Goal: Information Seeking & Learning: Learn about a topic

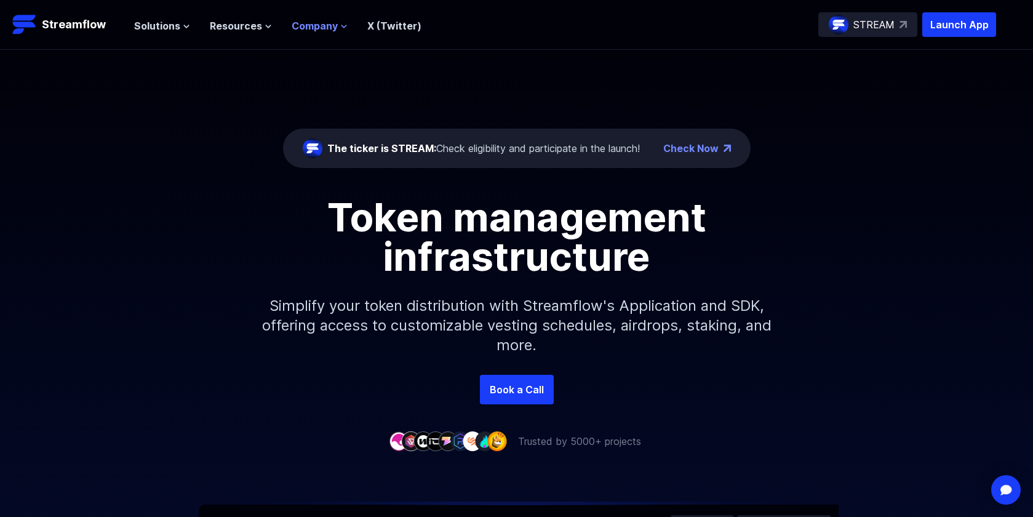
click at [297, 25] on span "Company" at bounding box center [315, 25] width 46 height 15
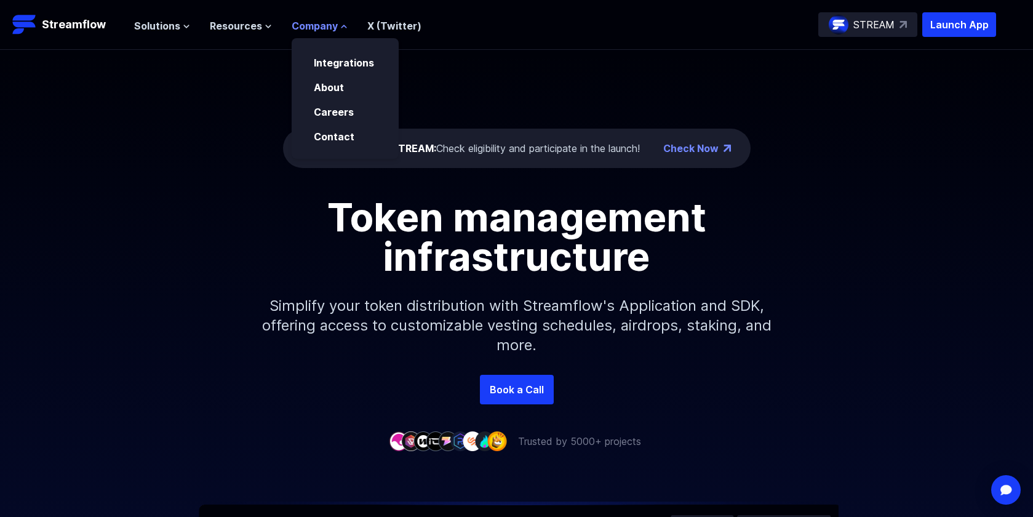
click at [300, 25] on span "Company" at bounding box center [315, 25] width 46 height 15
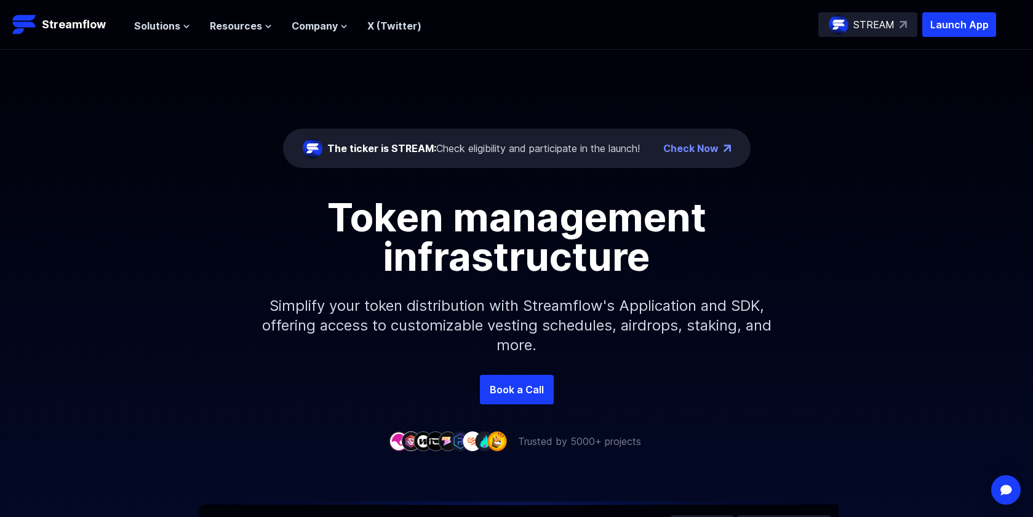
click at [130, 20] on header "Streamflow Launch App STREAM Solutions Overview Streamflow features an all-in-o…" at bounding box center [516, 25] width 1033 height 50
click at [141, 23] on span "Solutions" at bounding box center [157, 25] width 46 height 15
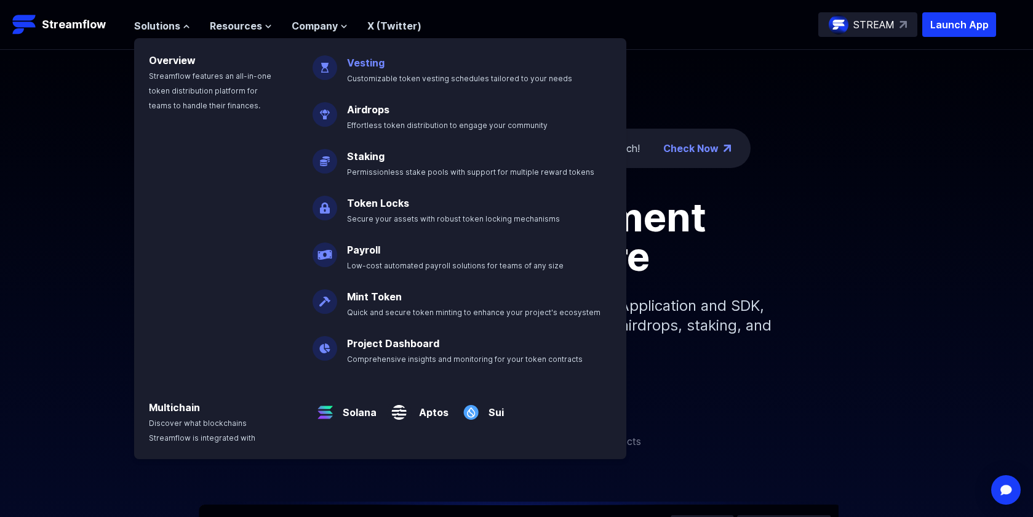
click at [374, 57] on link "Vesting" at bounding box center [366, 63] width 38 height 12
